Goal: Transaction & Acquisition: Purchase product/service

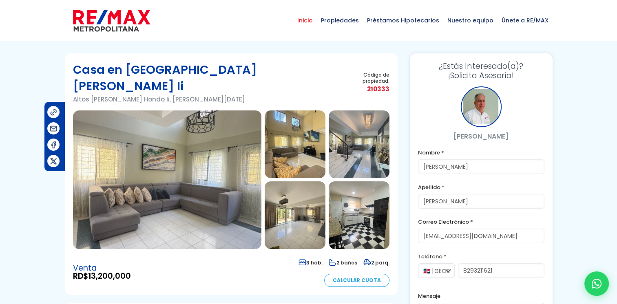
click at [317, 22] on span "Inicio" at bounding box center [305, 20] width 24 height 24
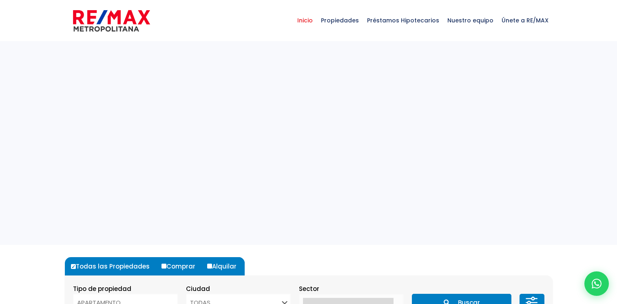
select select
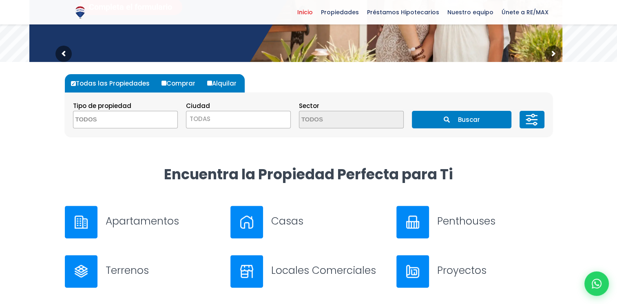
scroll to position [183, 0]
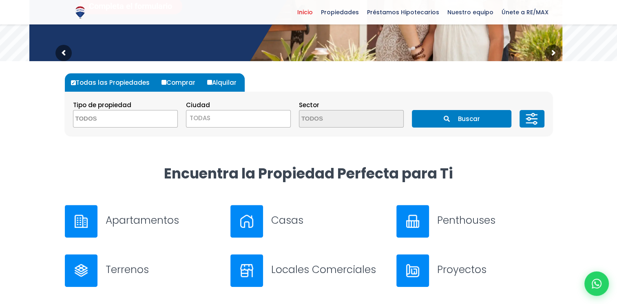
click at [165, 83] on label "Comprar" at bounding box center [181, 82] width 44 height 18
click at [165, 83] on input "Comprar" at bounding box center [163, 82] width 5 height 5
radio input "true"
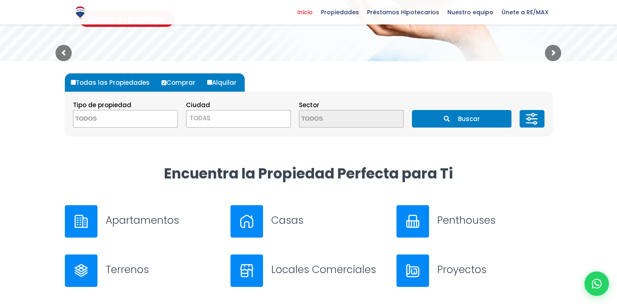
click at [433, 119] on button "Buscar" at bounding box center [461, 119] width 99 height 18
click at [455, 117] on button "Buscar" at bounding box center [461, 119] width 99 height 18
click at [475, 115] on button "Buscar" at bounding box center [461, 119] width 99 height 18
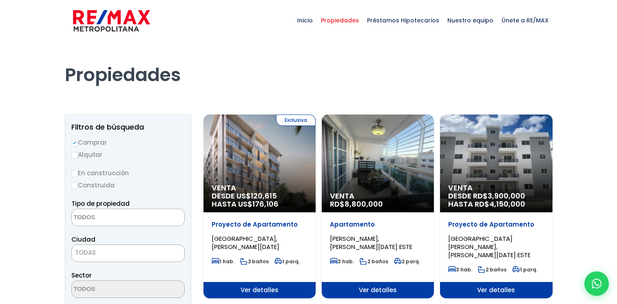
select select
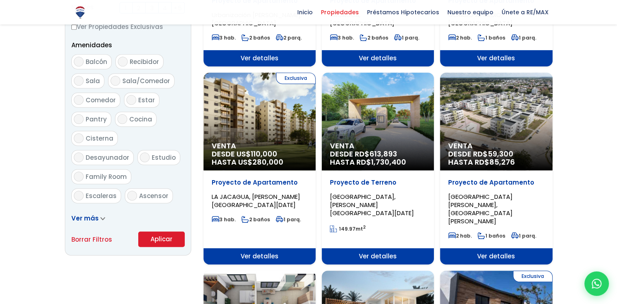
scroll to position [416, 0]
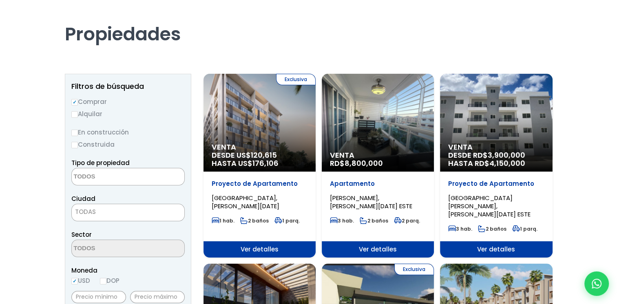
scroll to position [0, 0]
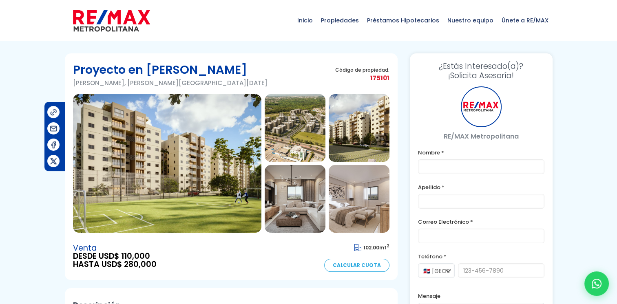
type input "[PERSON_NAME]"
type input "GARCES NUNEZ"
type input "franciasuzettegarces@gmail.com"
type input "8293211621"
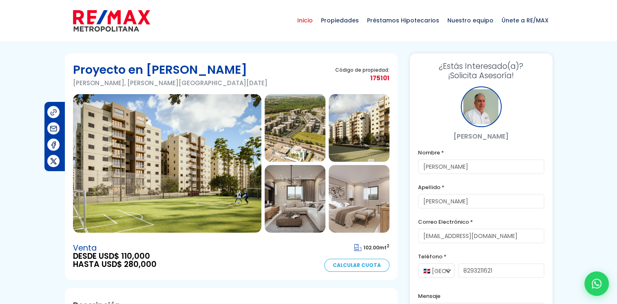
click at [313, 20] on span "Inicio" at bounding box center [305, 20] width 24 height 24
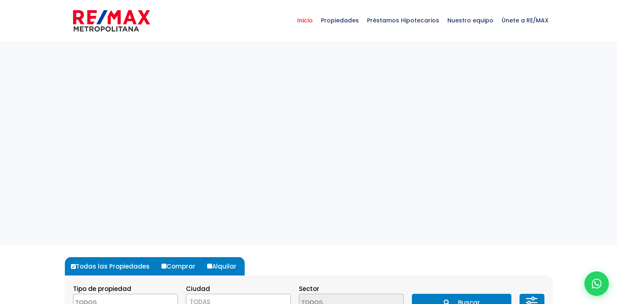
select select
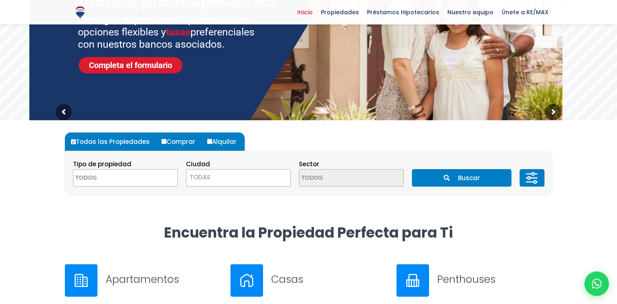
scroll to position [125, 0]
